Goal: Transaction & Acquisition: Purchase product/service

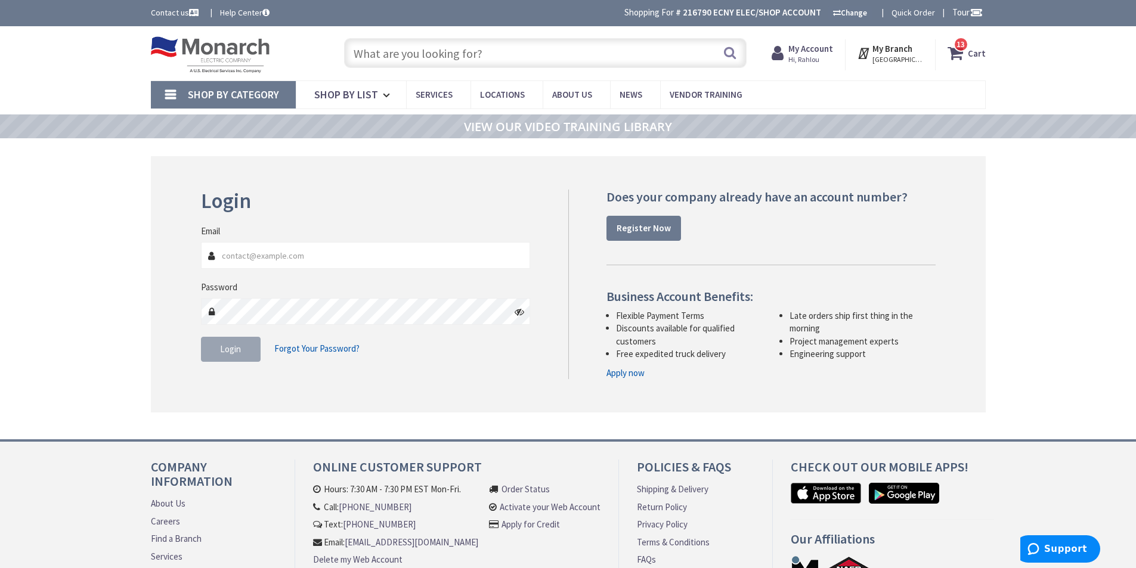
type input "[GEOGRAPHIC_DATA], [GEOGRAPHIC_DATA]"
type input "[EMAIL_ADDRESS][DOMAIN_NAME]"
click at [232, 344] on span "Login" at bounding box center [230, 349] width 21 height 11
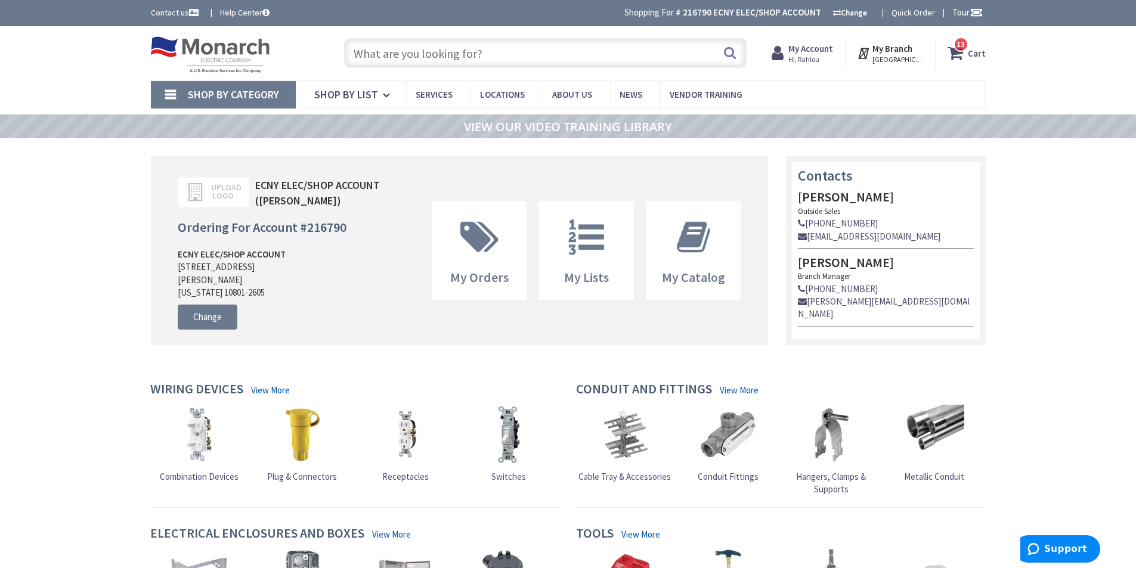
click at [453, 54] on input "text" at bounding box center [545, 53] width 403 height 30
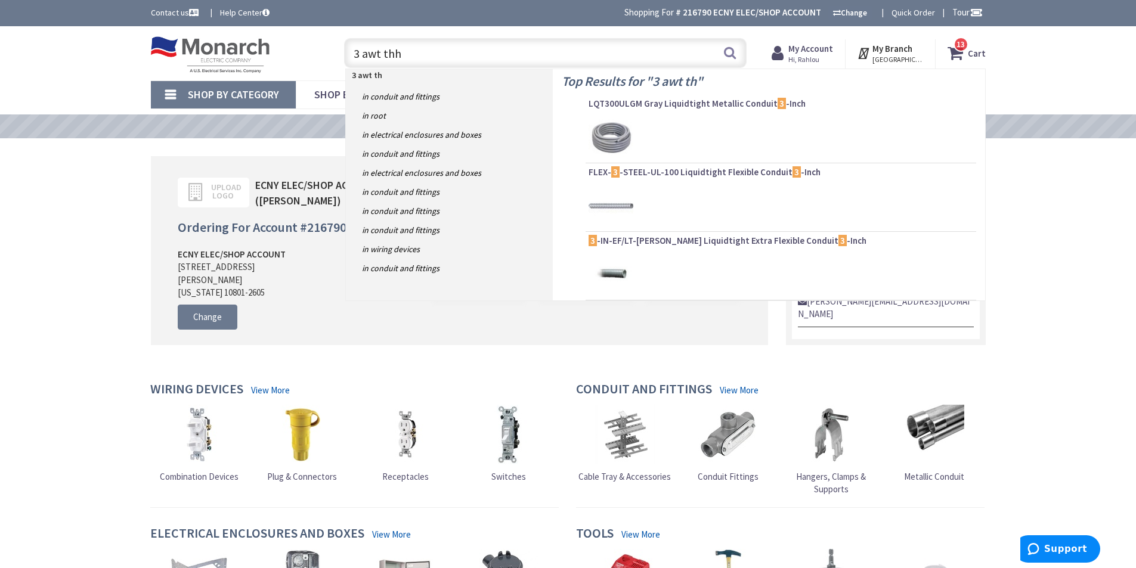
type input "3 awt thhn"
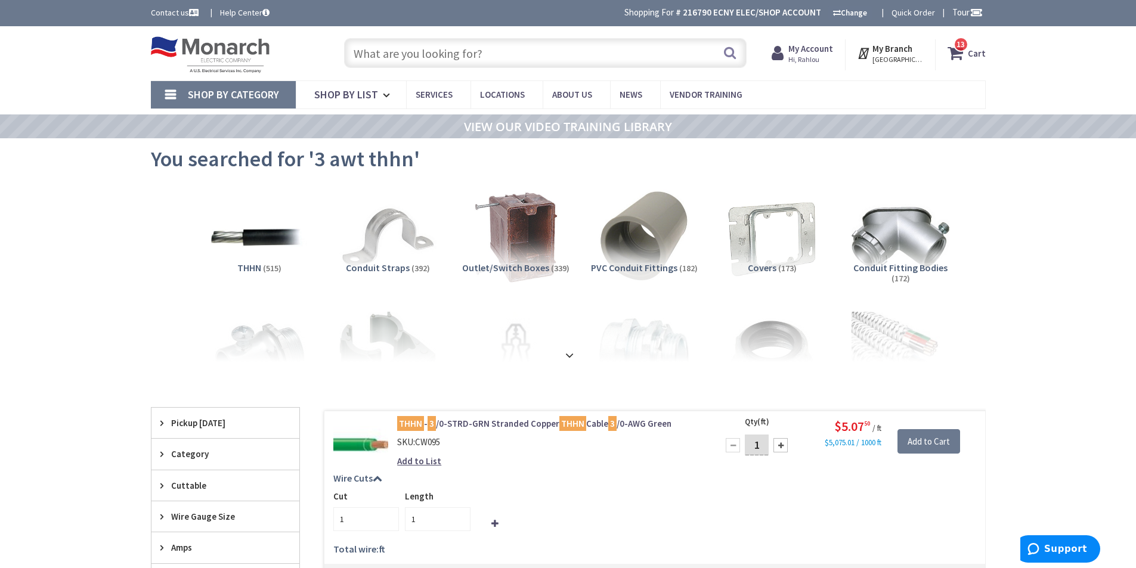
click at [438, 51] on input "text" at bounding box center [545, 53] width 403 height 30
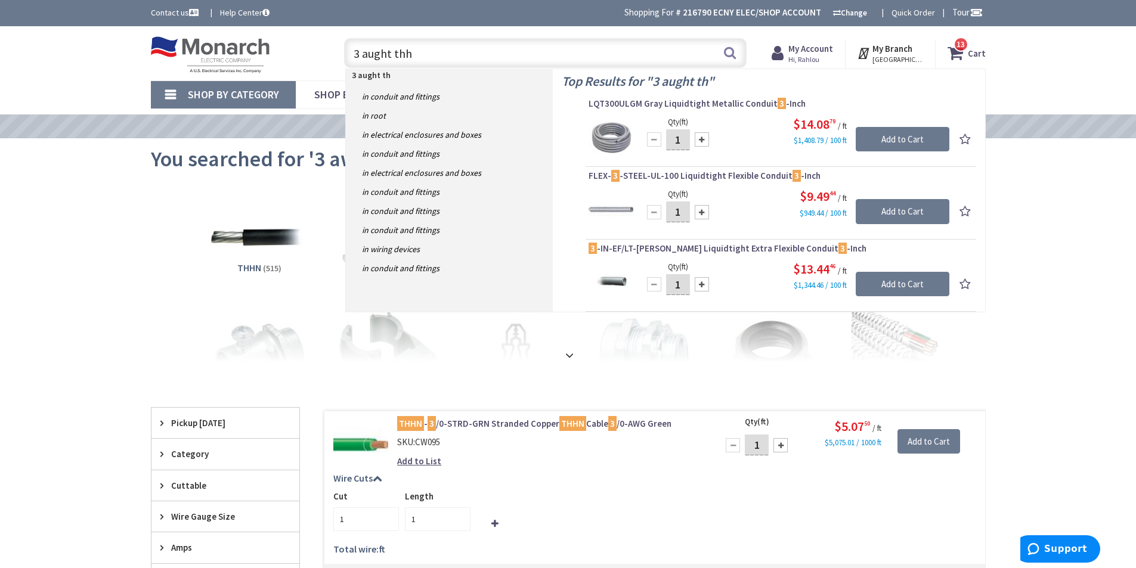
type input "3 aught thhn"
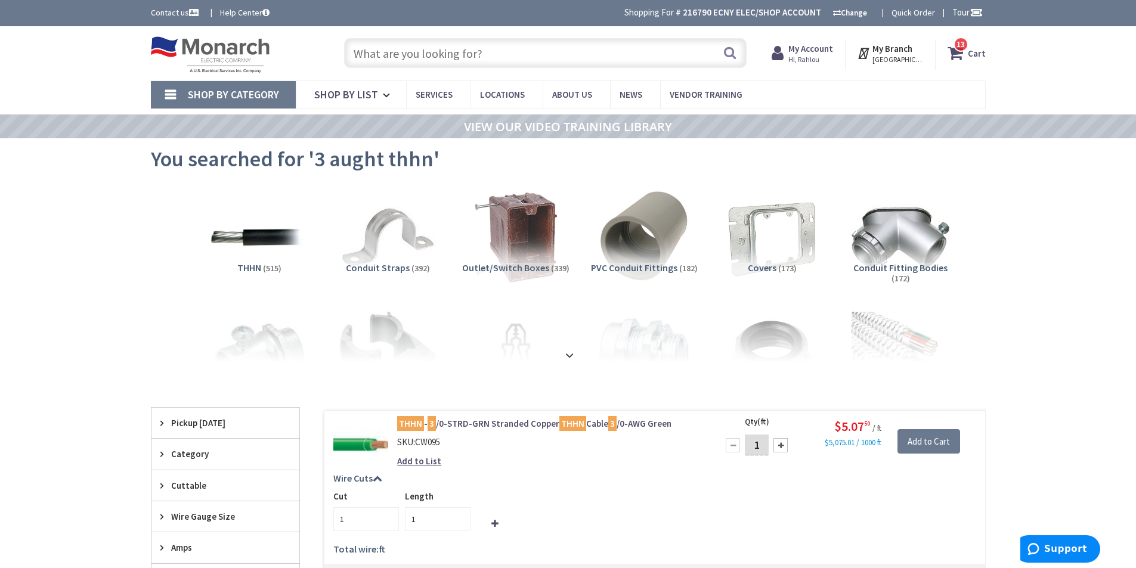
click at [403, 54] on input "text" at bounding box center [545, 53] width 403 height 30
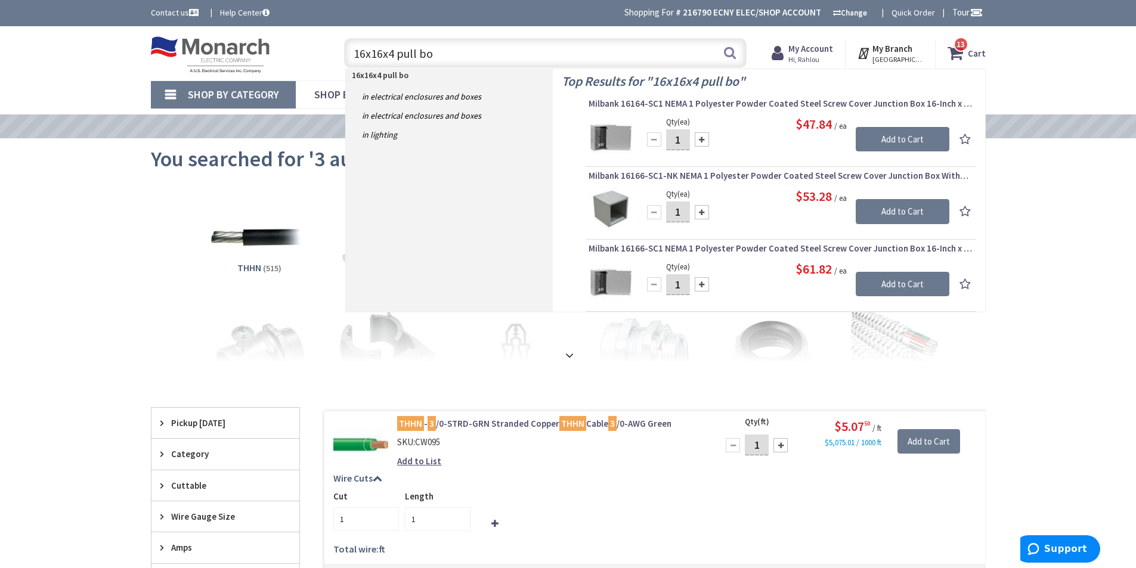
type input "16x16x4 pull box"
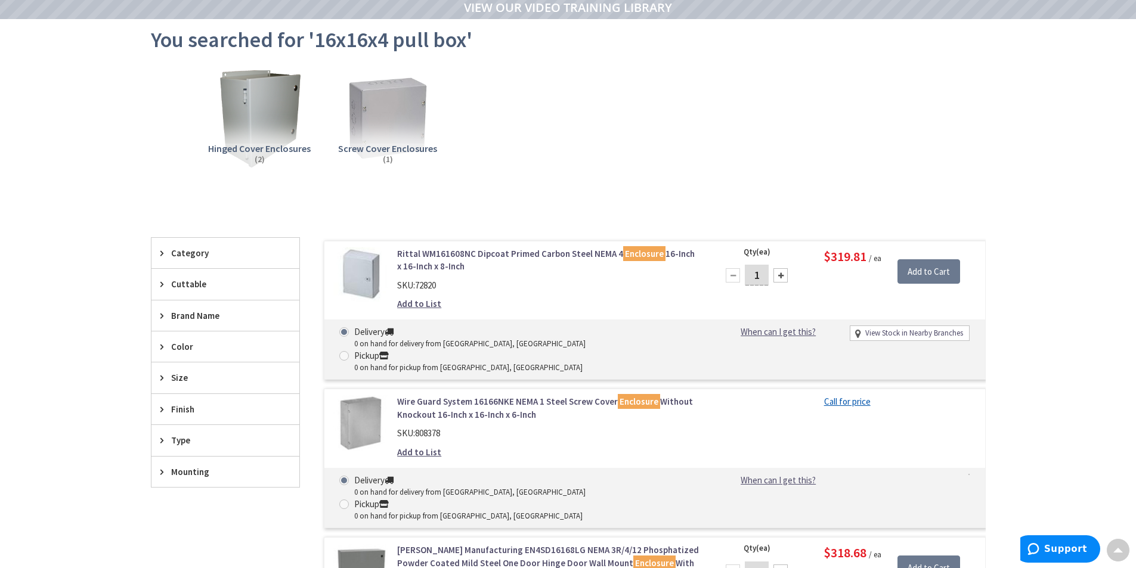
scroll to position [121, 0]
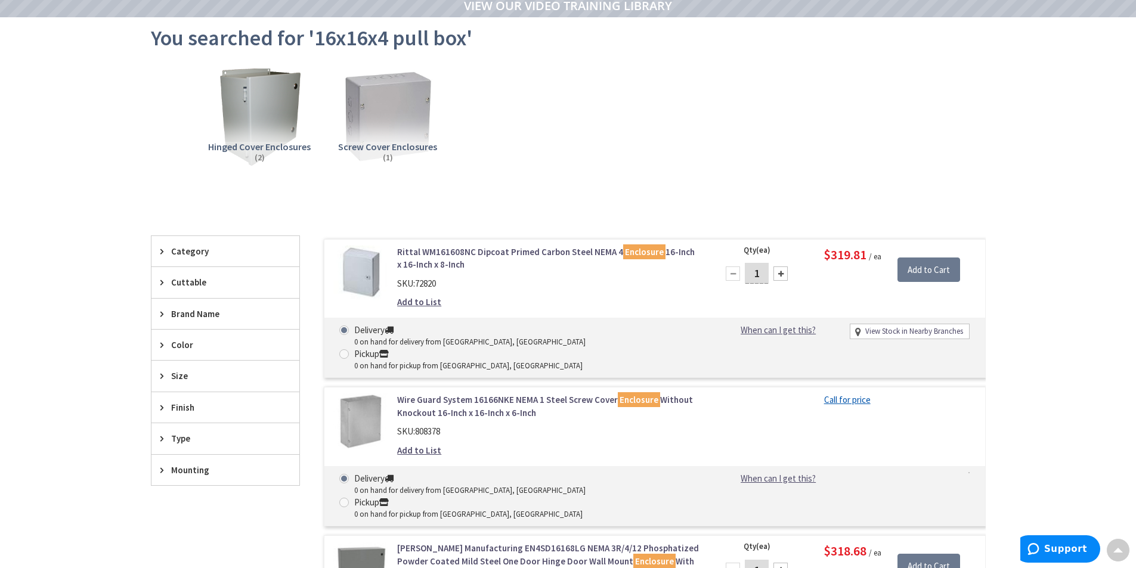
click at [392, 100] on img at bounding box center [387, 117] width 108 height 108
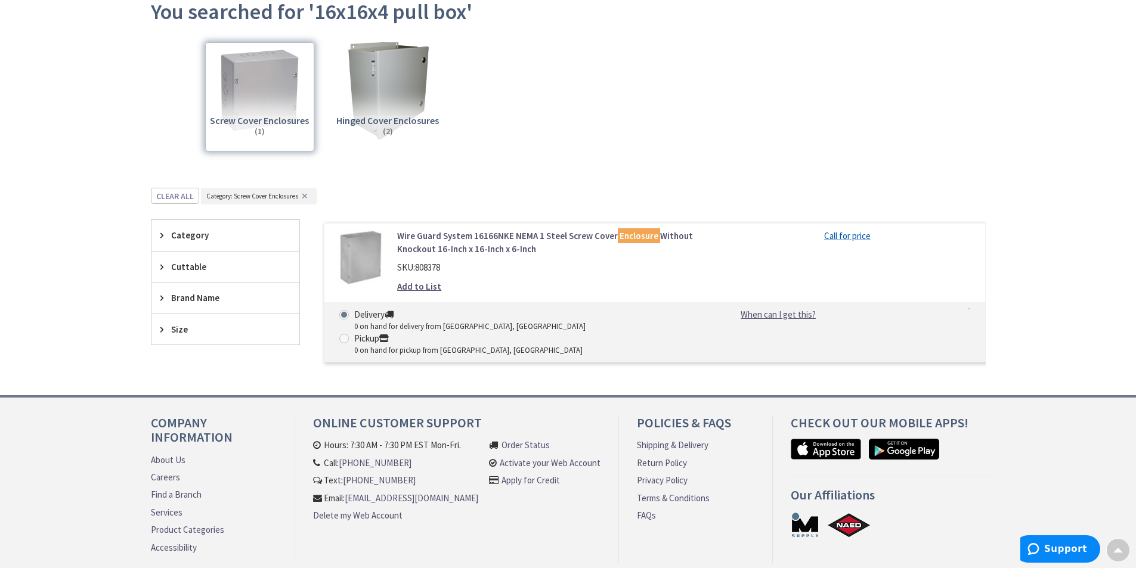
scroll to position [0, 0]
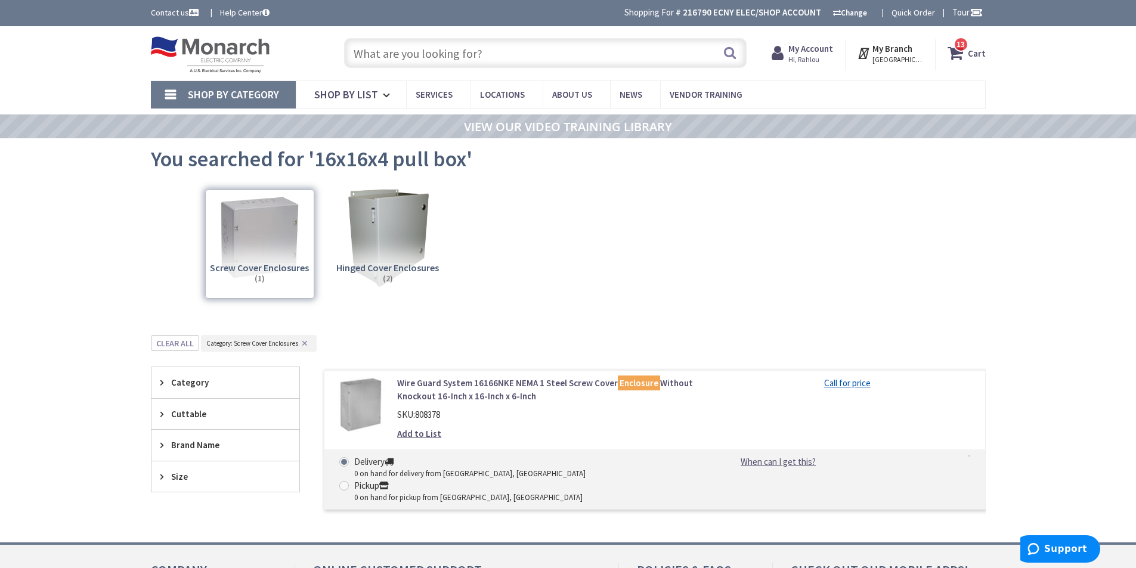
click at [419, 52] on input "text" at bounding box center [545, 53] width 403 height 30
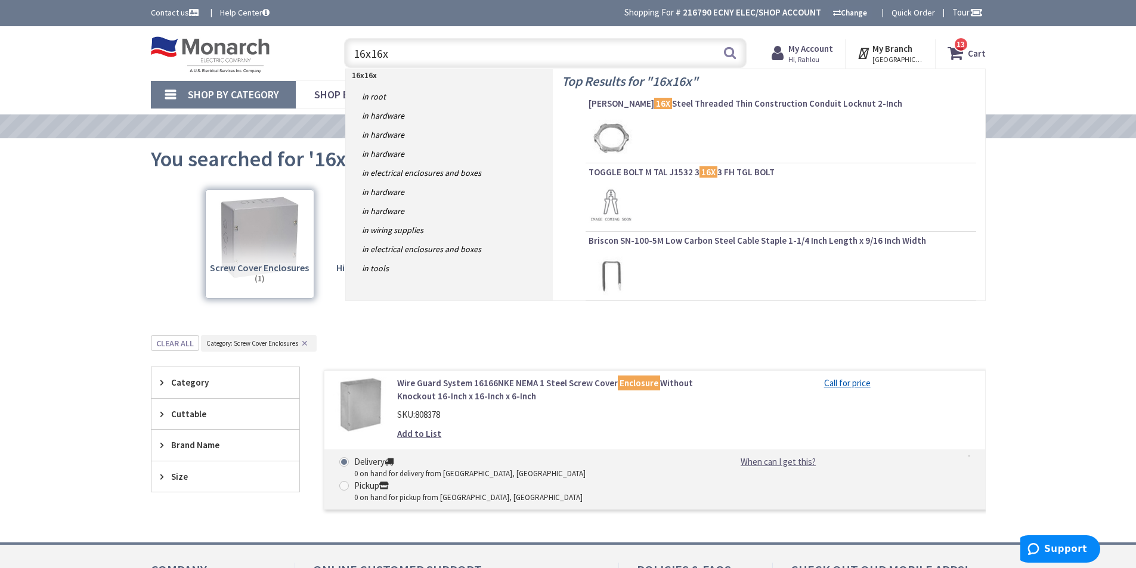
type input "16x16x4"
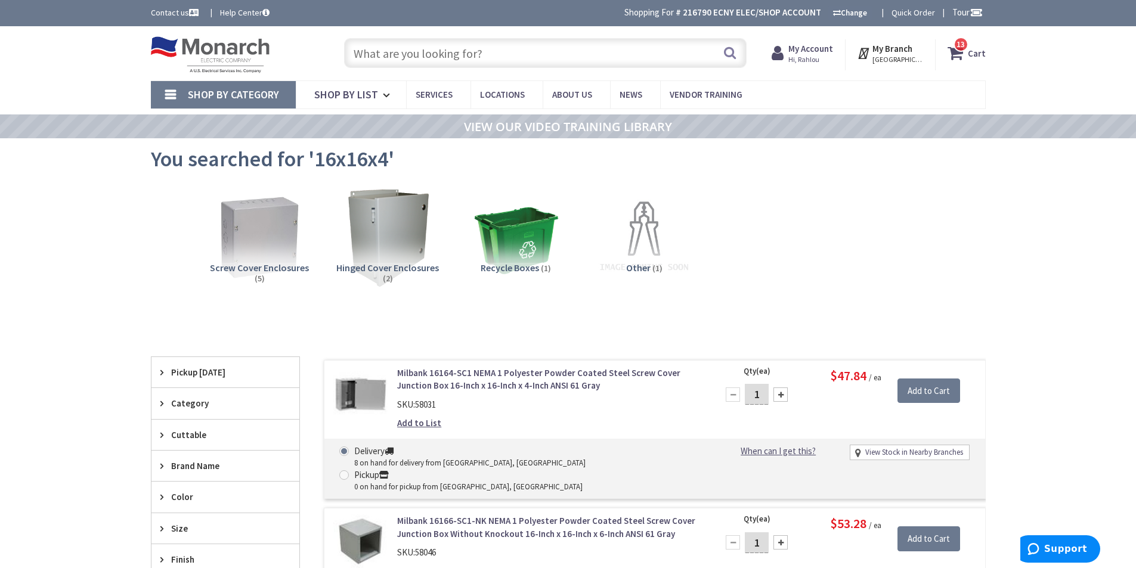
click at [416, 50] on input "text" at bounding box center [545, 53] width 403 height 30
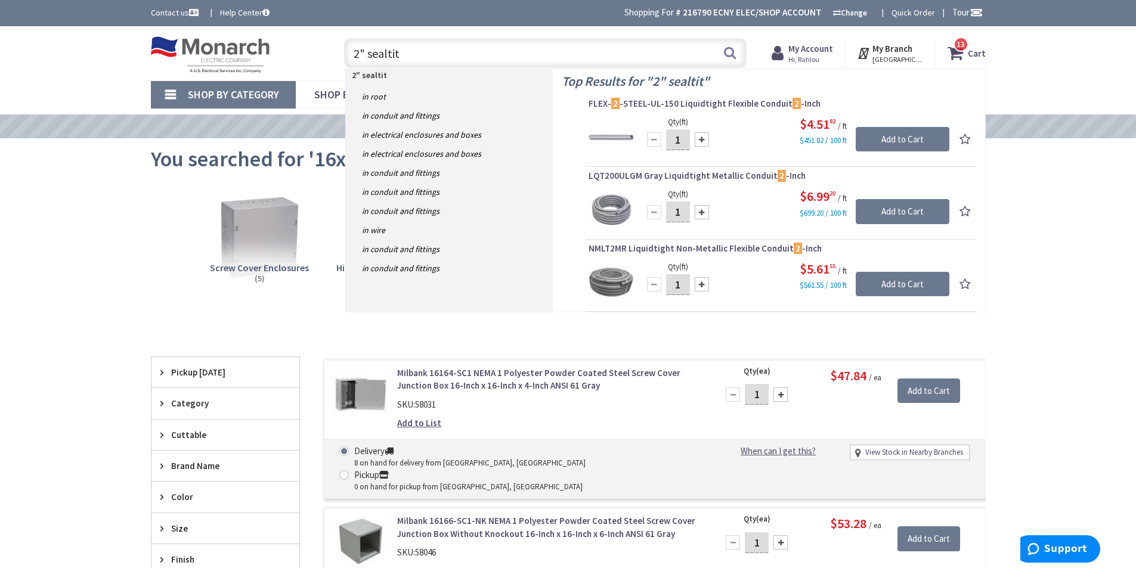
type input "2" sealtite"
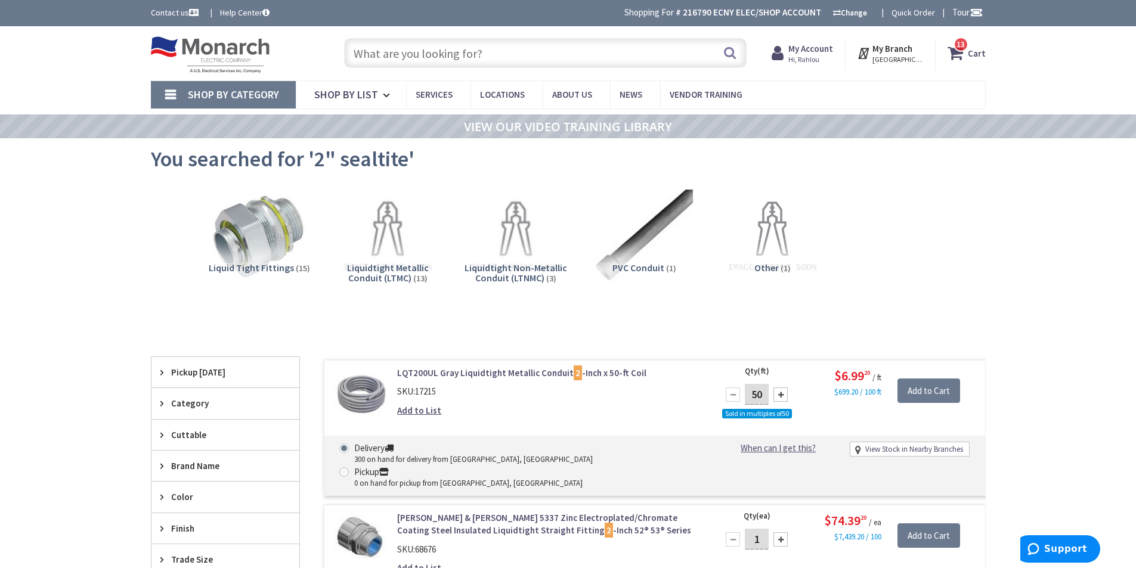
click at [441, 53] on input "text" at bounding box center [545, 53] width 403 height 30
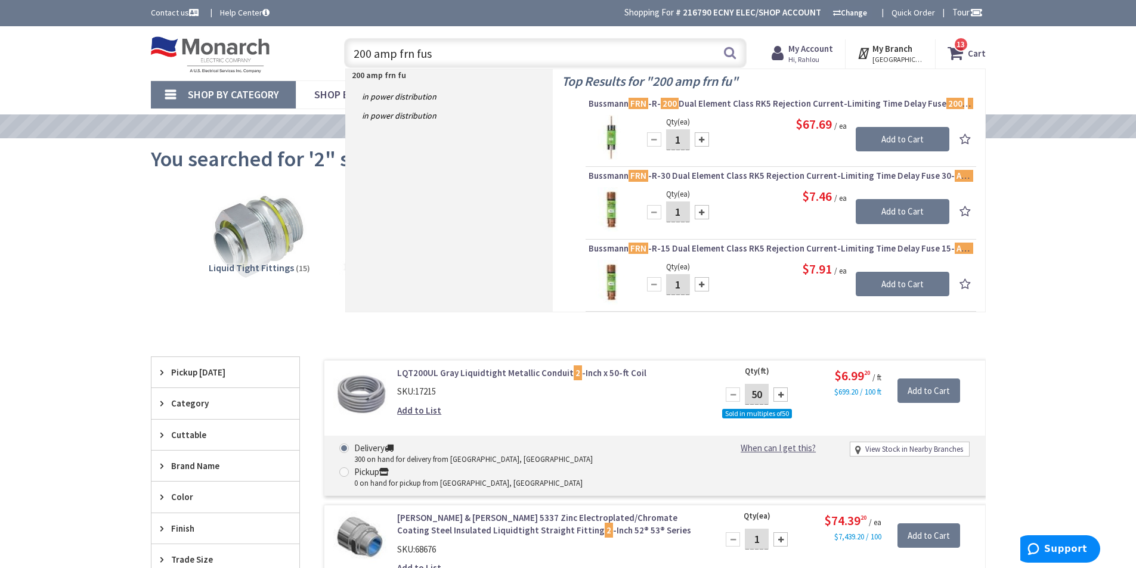
type input "200 amp frn fuse"
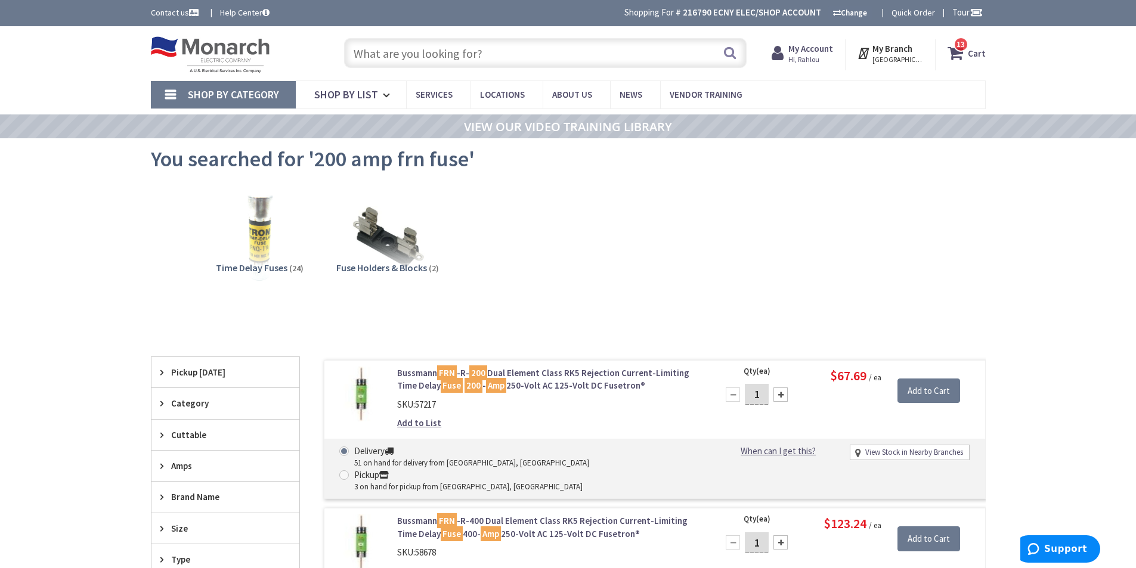
click at [413, 53] on input "text" at bounding box center [545, 53] width 403 height 30
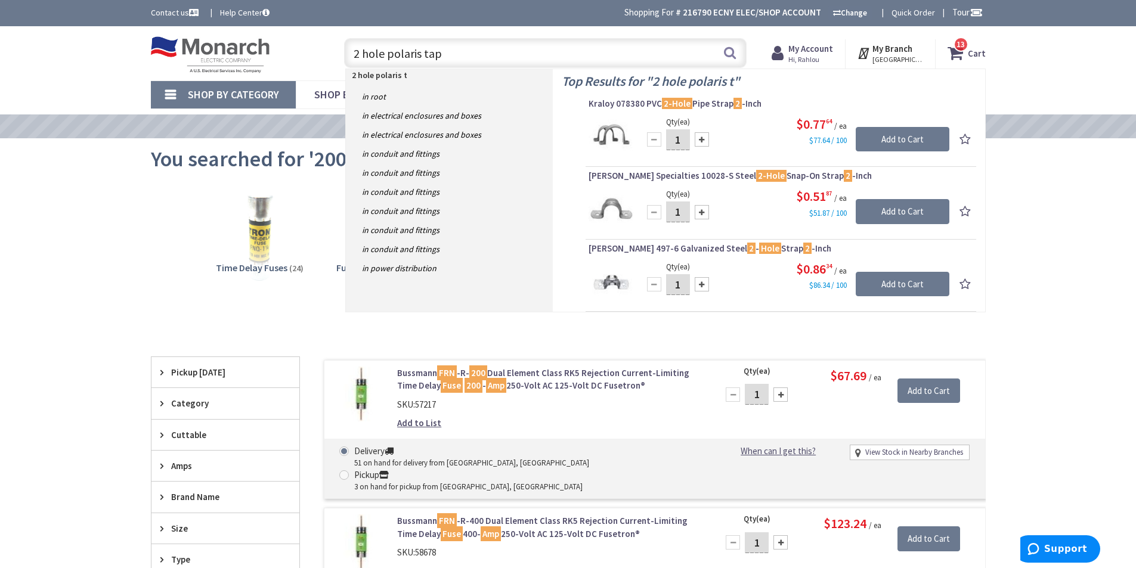
type input "2 hole polaris taps"
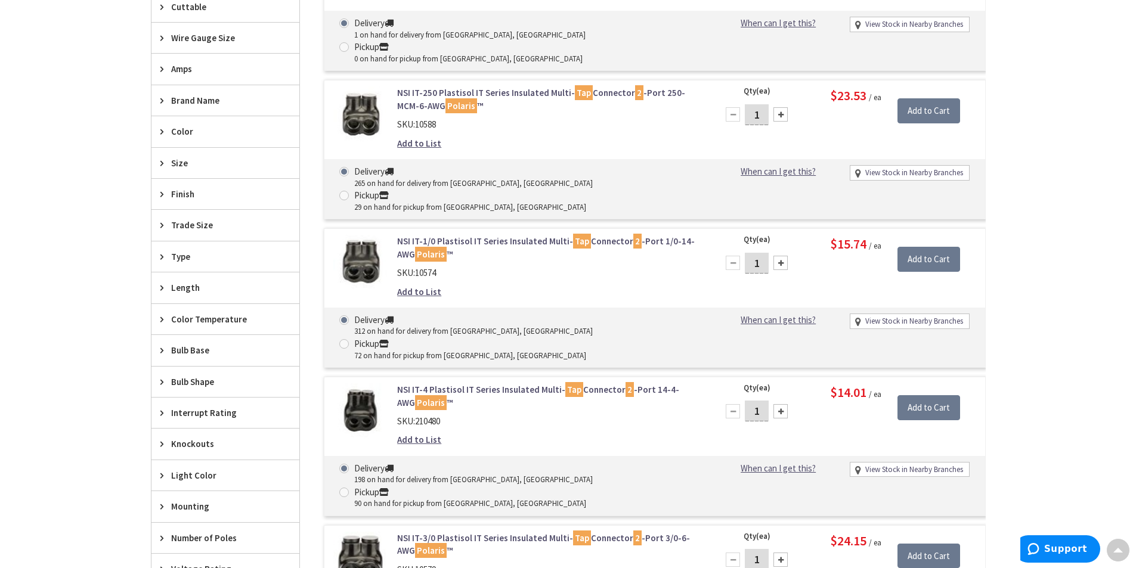
scroll to position [181, 0]
